Goal: Entertainment & Leisure: Browse casually

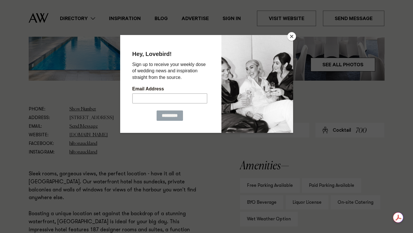
scroll to position [266, 0]
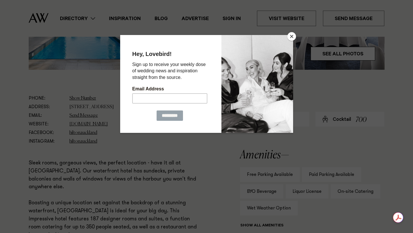
click at [291, 36] on button "Close" at bounding box center [291, 36] width 9 height 9
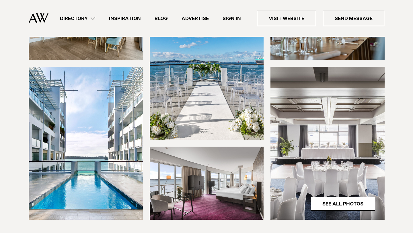
scroll to position [116, 0]
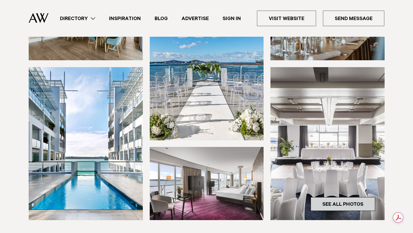
click at [330, 202] on link "See All Photos" at bounding box center [342, 204] width 64 height 14
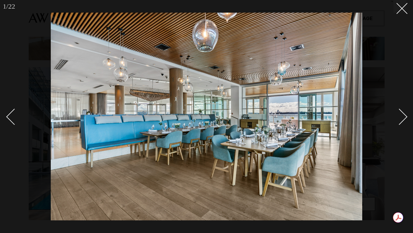
click at [398, 112] on div "Next slide" at bounding box center [399, 117] width 16 height 16
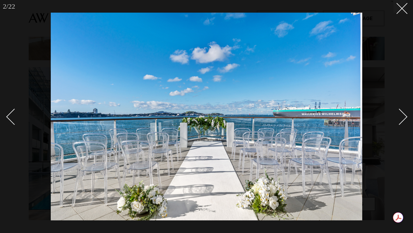
click at [398, 112] on div "Next slide" at bounding box center [399, 117] width 16 height 16
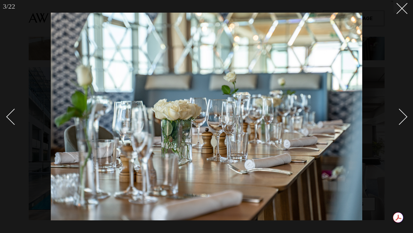
click at [398, 112] on div "Next slide" at bounding box center [399, 117] width 16 height 16
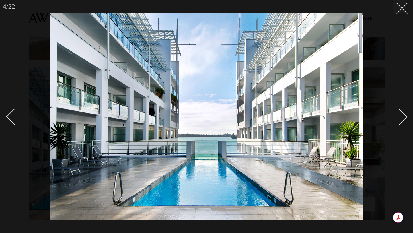
click at [398, 112] on div "Next slide" at bounding box center [399, 117] width 16 height 16
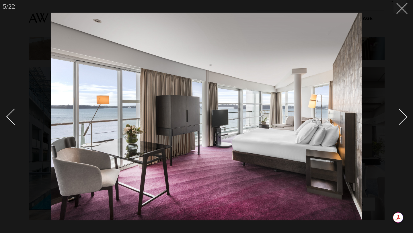
click at [398, 112] on div "Next slide" at bounding box center [399, 117] width 16 height 16
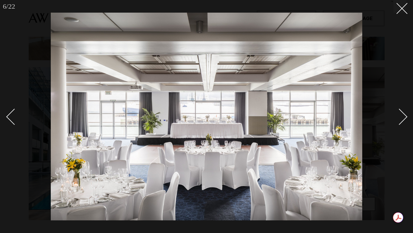
click at [398, 111] on div "Next slide" at bounding box center [399, 117] width 16 height 16
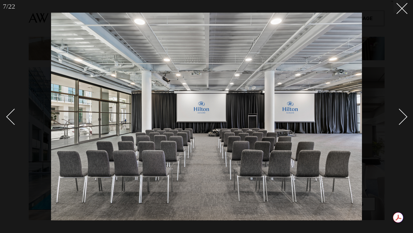
click at [398, 111] on div "Next slide" at bounding box center [399, 117] width 16 height 16
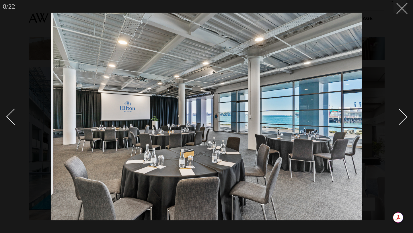
click at [398, 111] on div "Next slide" at bounding box center [399, 117] width 16 height 16
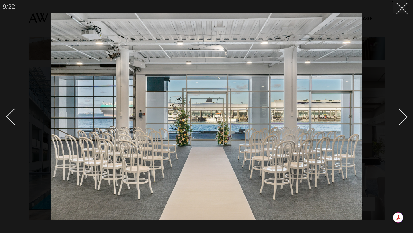
click at [398, 111] on div "Next slide" at bounding box center [399, 117] width 16 height 16
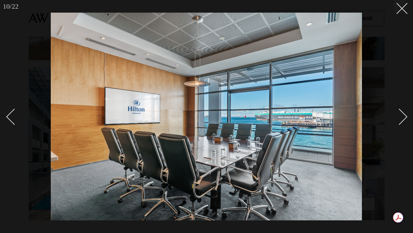
click at [398, 111] on div "Next slide" at bounding box center [399, 117] width 16 height 16
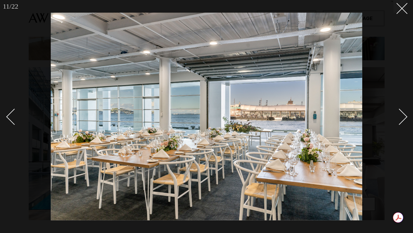
click at [398, 111] on div "Next slide" at bounding box center [399, 117] width 16 height 16
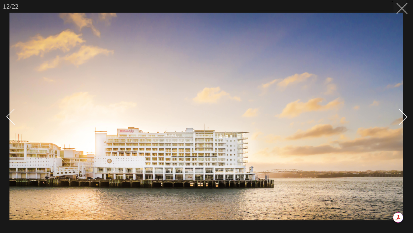
click at [398, 111] on div "Next slide" at bounding box center [399, 117] width 16 height 16
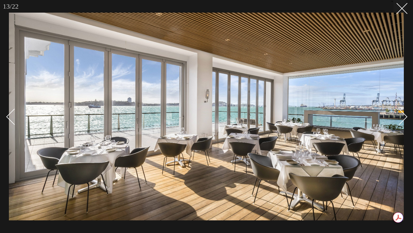
click at [398, 111] on div "Next slide" at bounding box center [399, 117] width 16 height 16
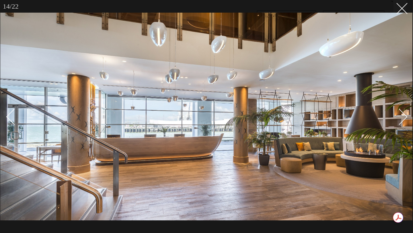
click at [398, 111] on div "Next slide" at bounding box center [399, 117] width 16 height 16
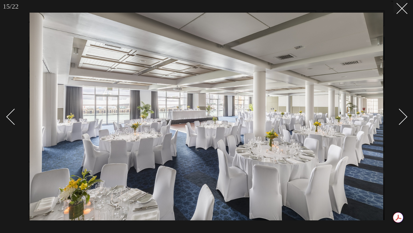
click at [398, 111] on div "Next slide" at bounding box center [399, 117] width 16 height 16
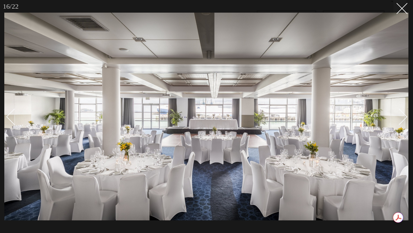
click at [398, 111] on div "Next slide" at bounding box center [399, 117] width 16 height 16
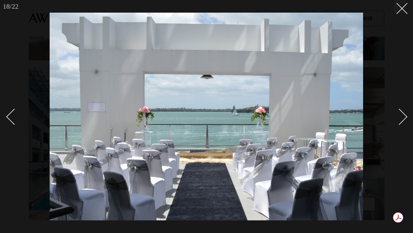
click at [402, 112] on div "Next slide" at bounding box center [399, 117] width 16 height 16
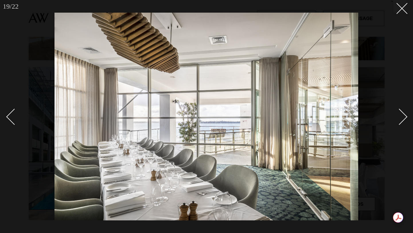
click at [401, 111] on div "Next slide" at bounding box center [399, 117] width 16 height 16
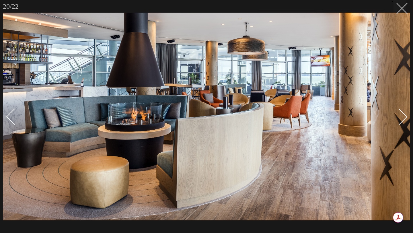
click at [401, 111] on div "Next slide" at bounding box center [399, 117] width 16 height 16
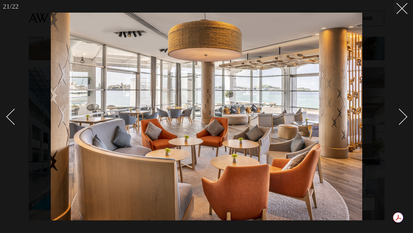
click at [401, 111] on div "Next slide" at bounding box center [399, 117] width 16 height 16
